Goal: Task Accomplishment & Management: Manage account settings

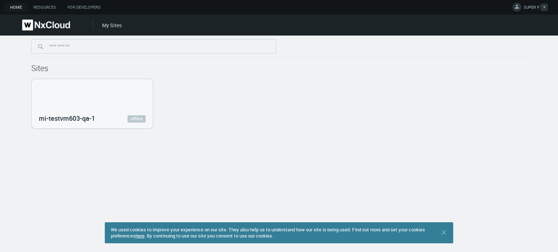
click at [533, 7] on span "SUPER P." at bounding box center [532, 8] width 16 height 8
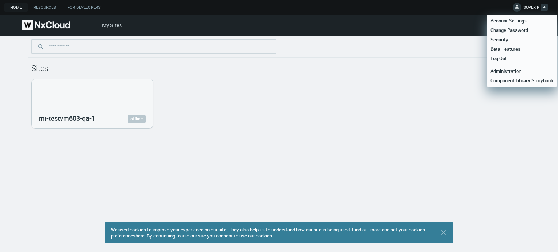
click at [363, 62] on div "Sites mi-testvm603-qa-1 offline" at bounding box center [278, 82] width 501 height 93
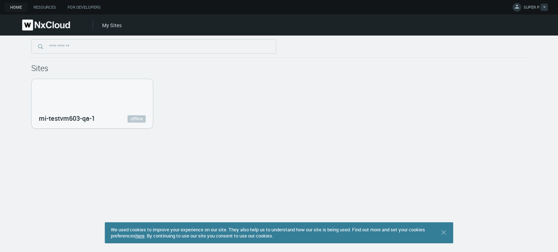
click at [528, 4] on span "SUPER P." at bounding box center [532, 8] width 16 height 8
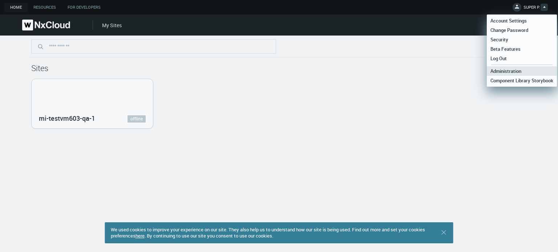
click at [507, 71] on span "Administration" at bounding box center [506, 71] width 38 height 7
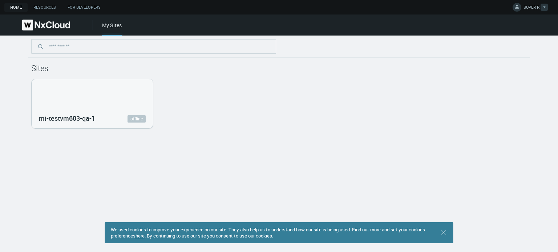
click at [530, 8] on span "SUPER P." at bounding box center [532, 8] width 16 height 8
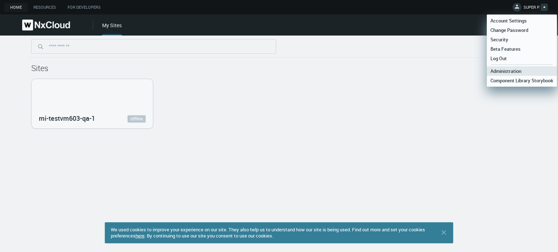
click at [506, 66] on link "Administration" at bounding box center [522, 70] width 70 height 9
